Goal: Transaction & Acquisition: Purchase product/service

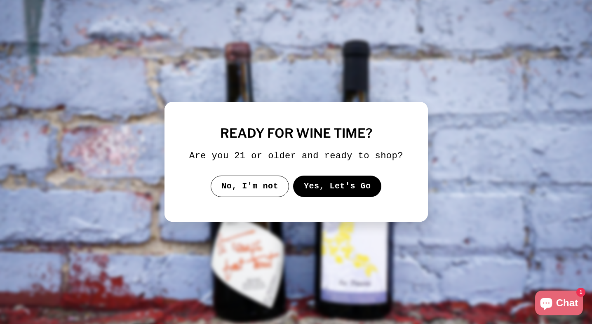
click at [325, 192] on button "Yes, Let's Go" at bounding box center [337, 186] width 89 height 21
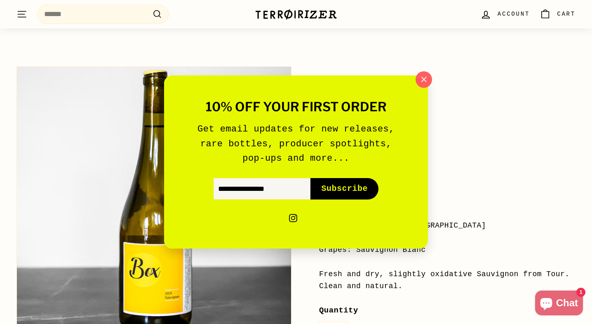
scroll to position [42, 0]
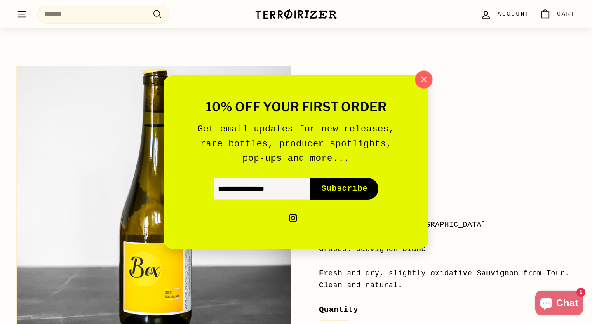
click at [424, 79] on icon "button" at bounding box center [423, 79] width 5 height 5
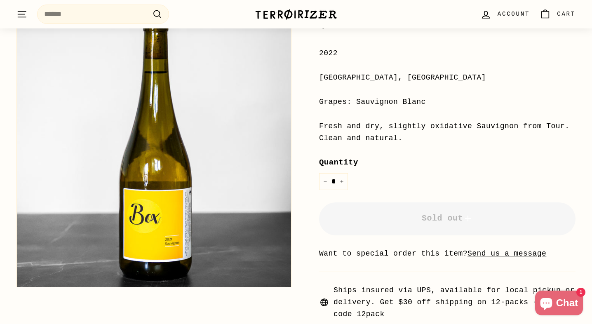
scroll to position [0, 0]
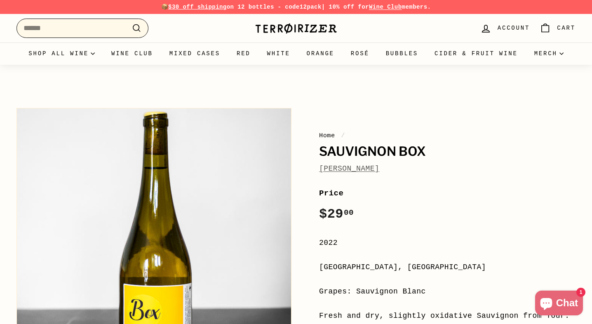
click at [37, 30] on input "Search" at bounding box center [82, 28] width 132 height 19
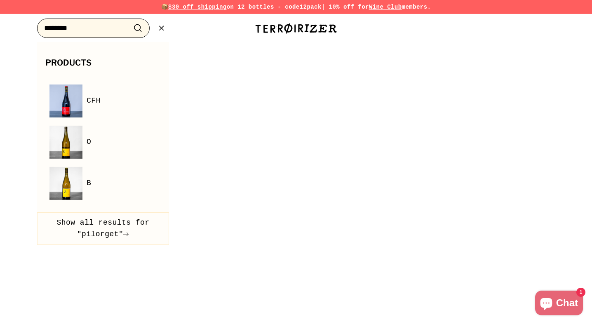
type input "********"
click at [130, 22] on button ".cls-1{fill:none;stroke:#000;stroke-miterlimit:10;stroke-width:2px} Search" at bounding box center [137, 28] width 15 height 13
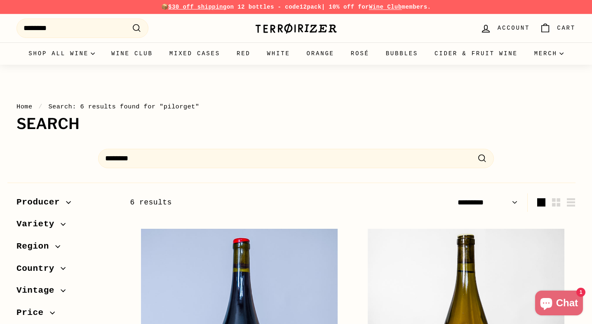
select select "*********"
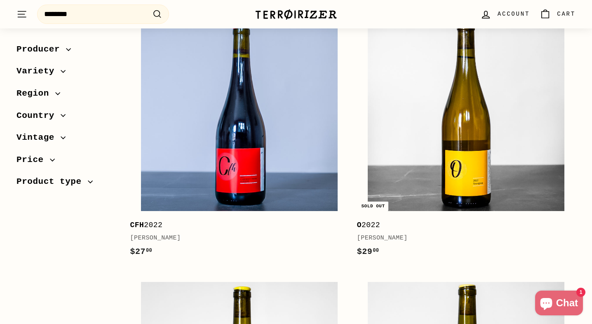
scroll to position [212, 0]
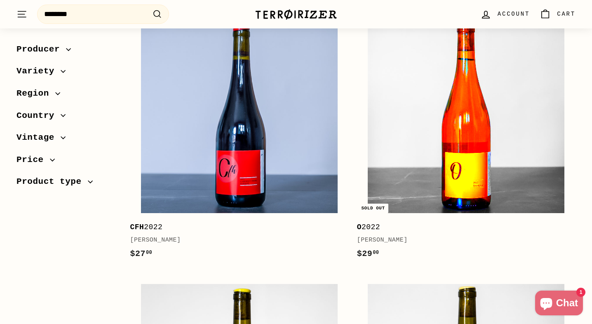
click at [431, 190] on img at bounding box center [466, 114] width 197 height 197
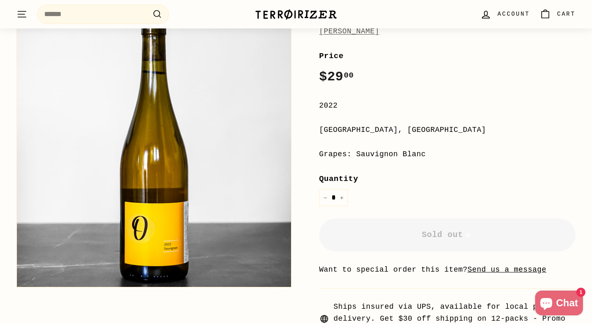
scroll to position [137, 0]
